Goal: Task Accomplishment & Management: Complete application form

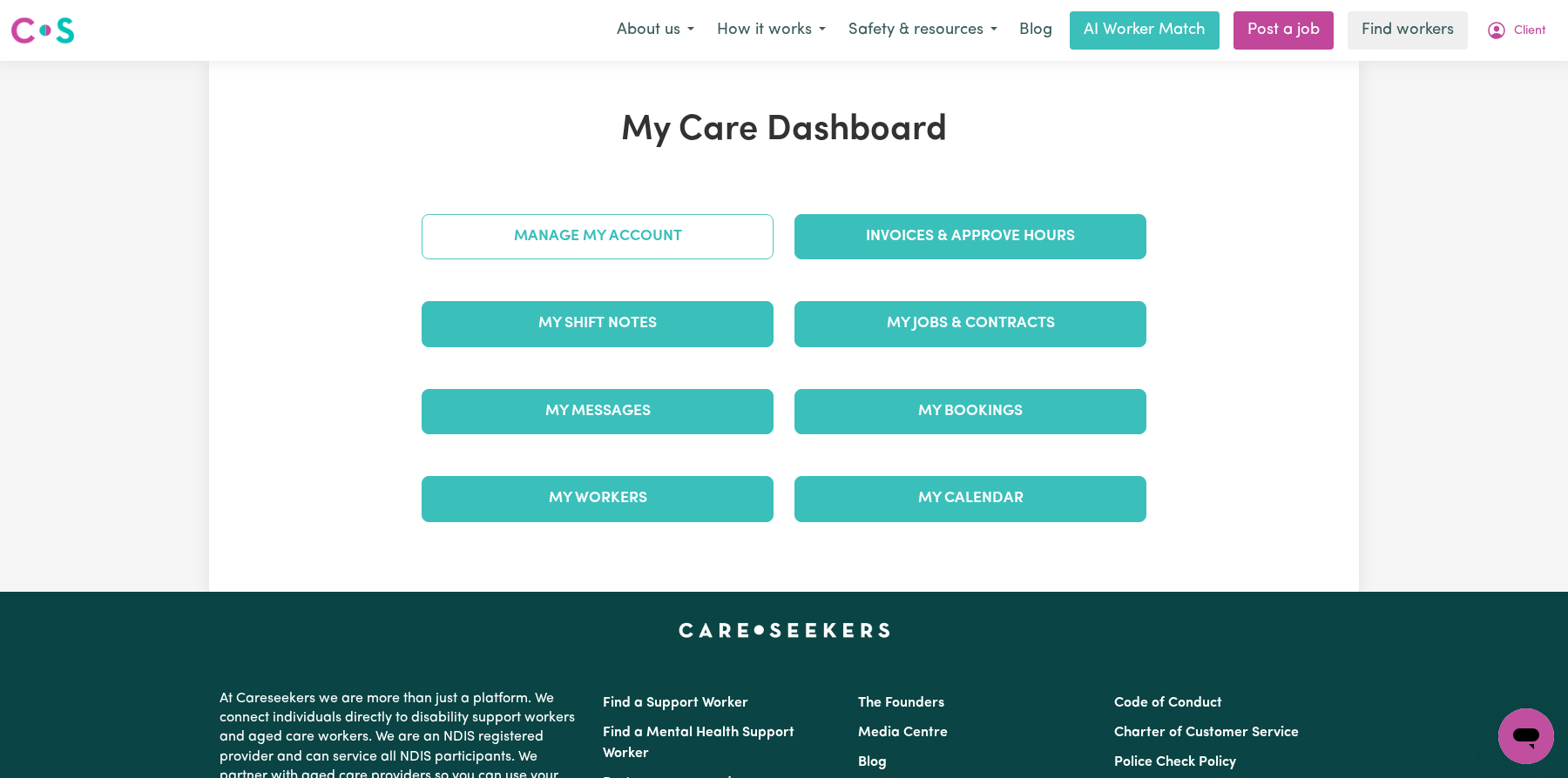
click at [555, 256] on link "Manage My Account" at bounding box center [598, 237] width 352 height 46
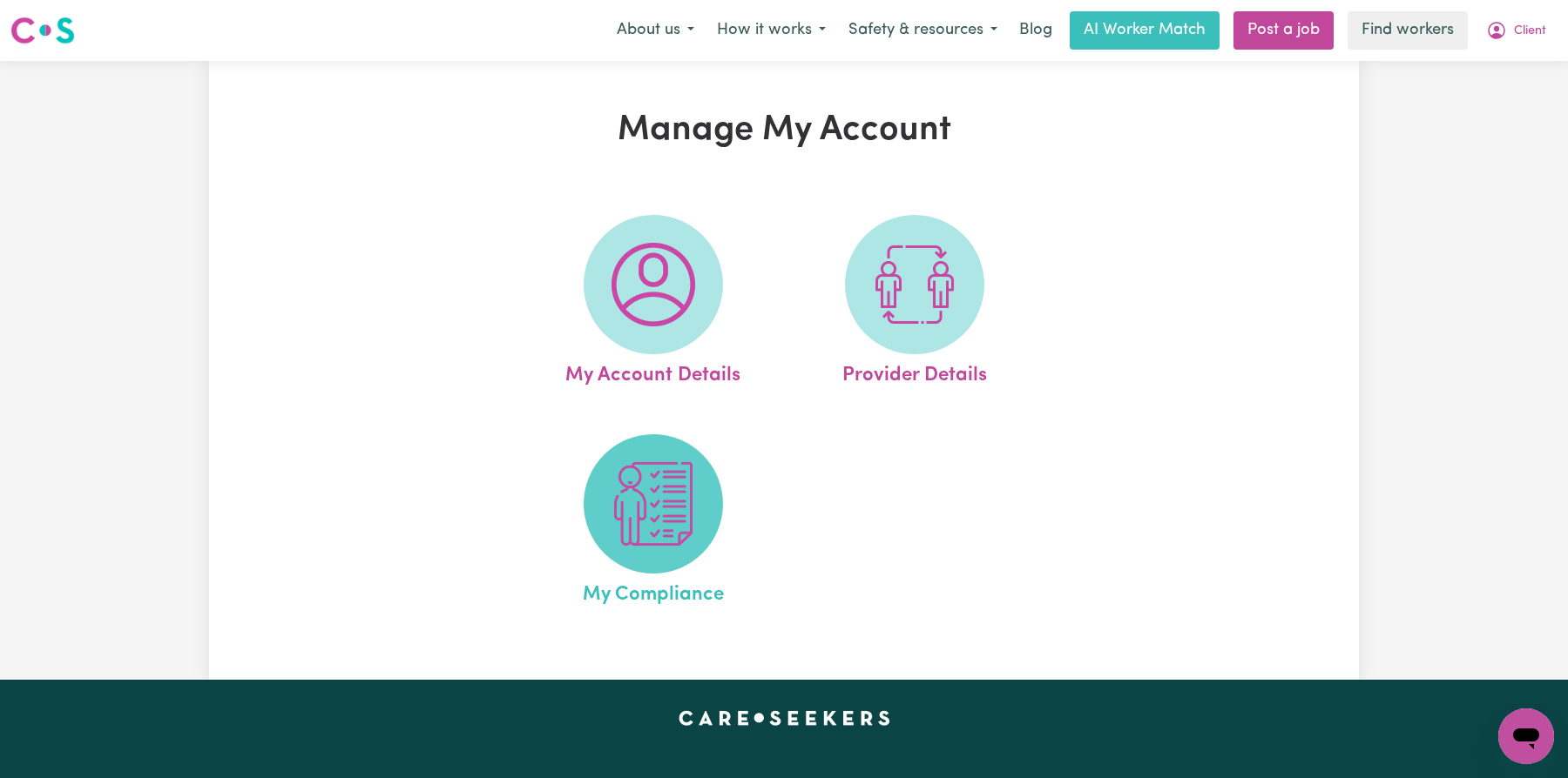
click at [623, 499] on img at bounding box center [653, 504] width 84 height 84
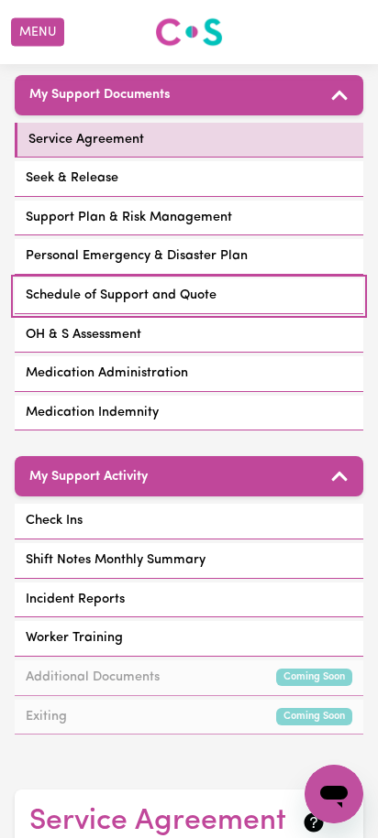
click at [134, 286] on span "Schedule of Support and Quote" at bounding box center [121, 296] width 191 height 20
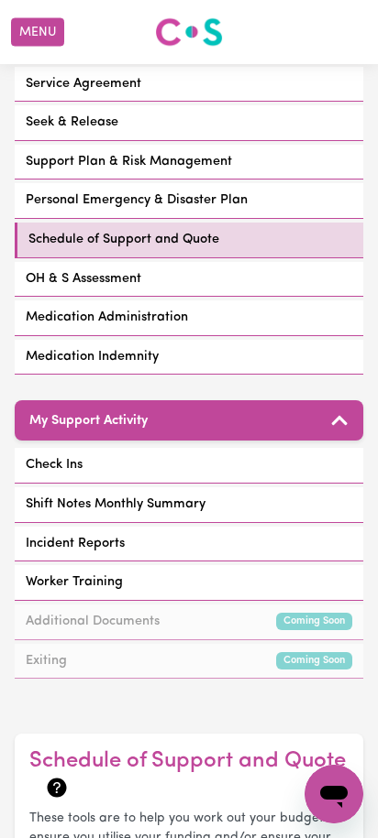
scroll to position [20, 0]
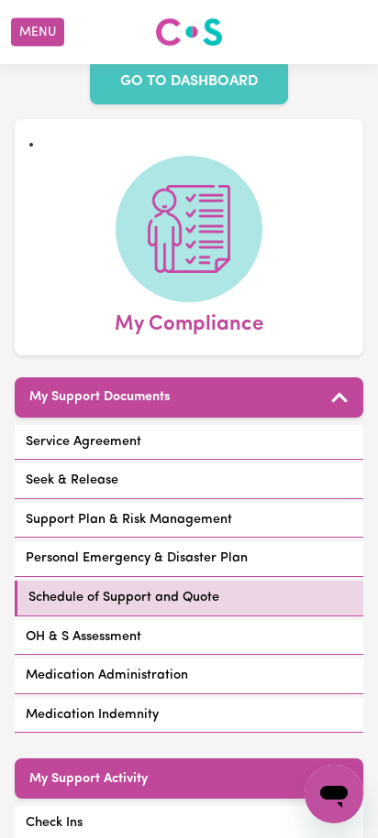
click at [148, 620] on link "OH & S Assessment" at bounding box center [189, 638] width 348 height 36
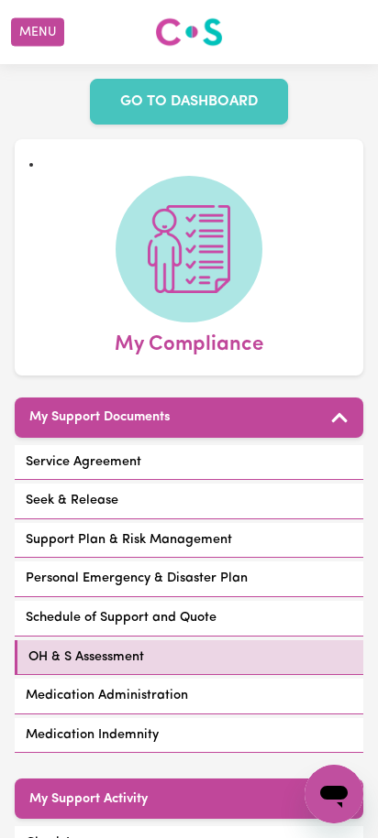
click at [163, 686] on span "Medication Administration" at bounding box center [107, 696] width 162 height 20
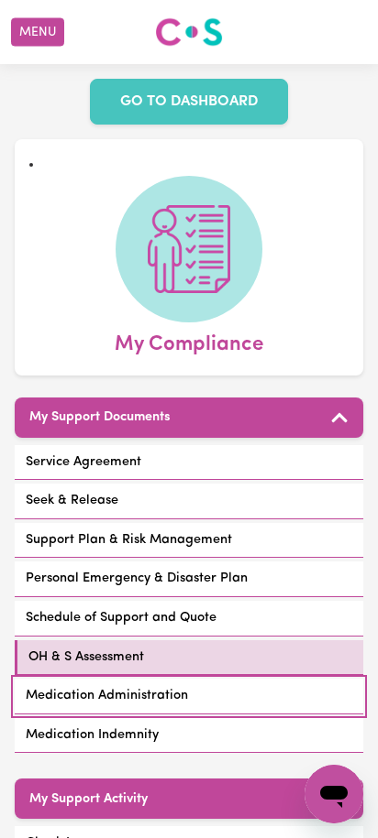
select select "25075"
select select "44975"
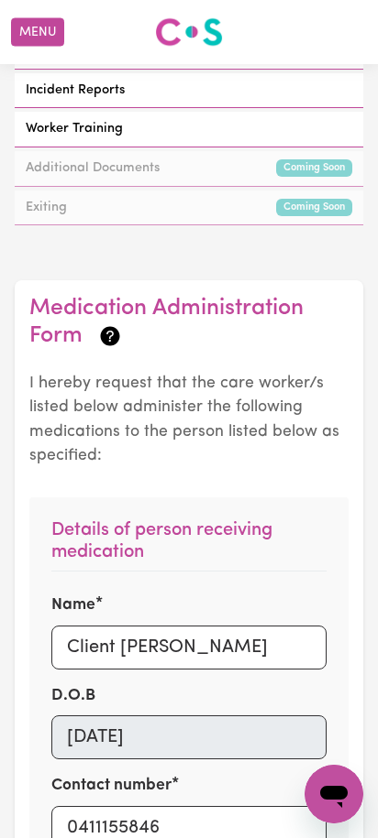
scroll to position [1169, 0]
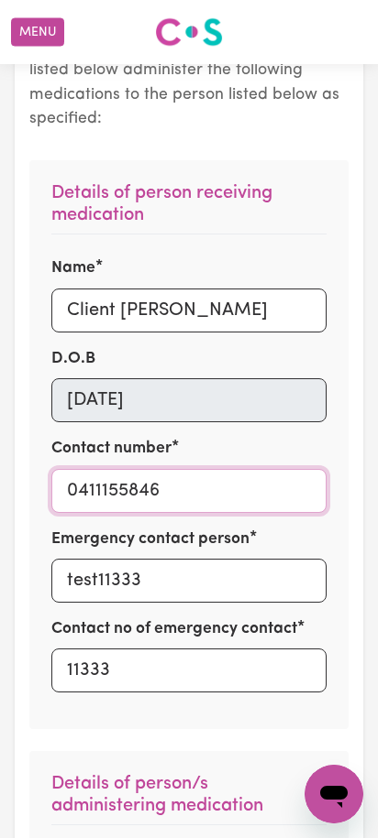
click at [184, 469] on input "0411155846" at bounding box center [188, 491] width 275 height 44
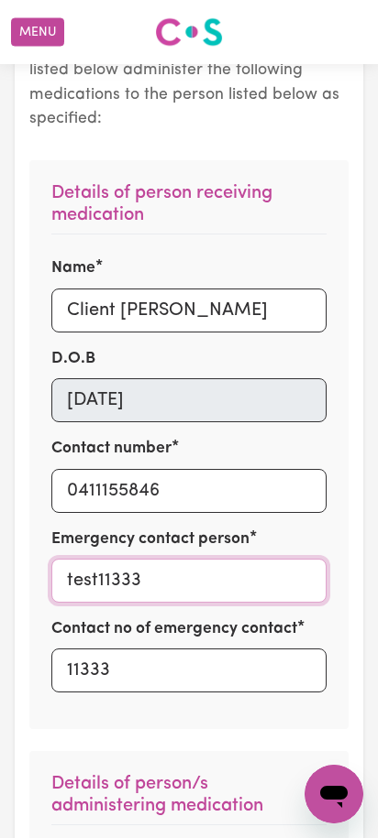
click at [187, 559] on input "test11333" at bounding box center [188, 581] width 275 height 44
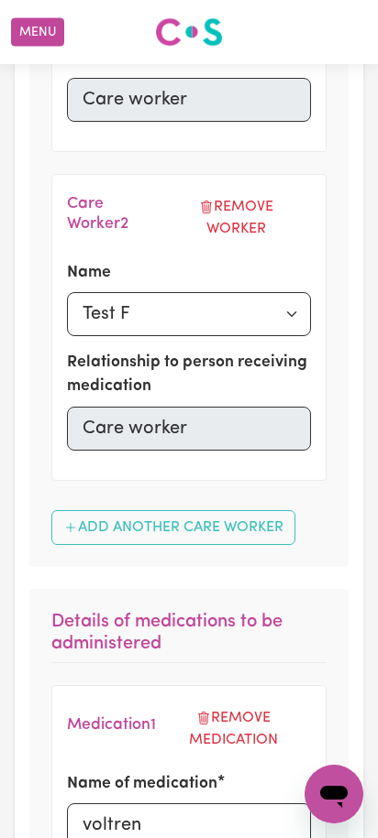
scroll to position [2622, 0]
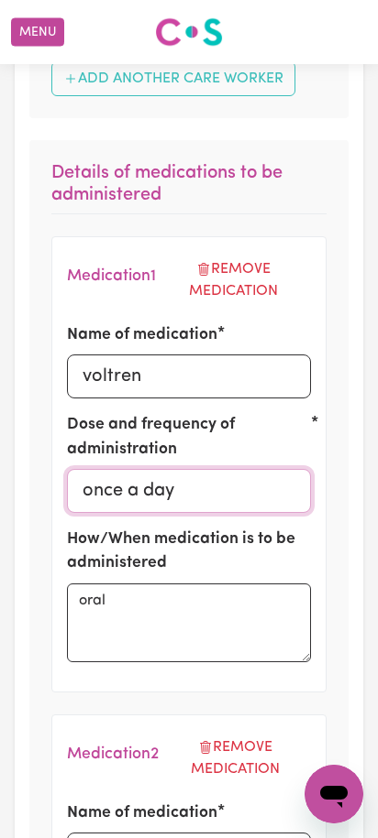
click at [221, 469] on input "once a day" at bounding box center [189, 491] width 244 height 44
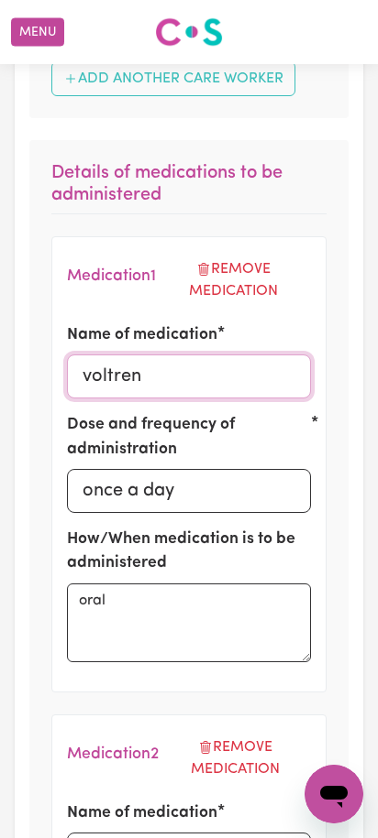
click at [198, 356] on input "voltren" at bounding box center [189, 377] width 244 height 44
type input "voltren"
